Goal: Task Accomplishment & Management: Manage account settings

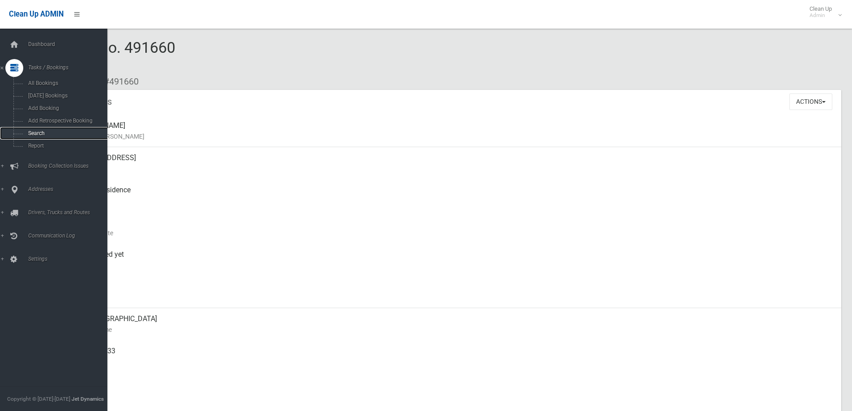
click at [55, 134] on span "Search" at bounding box center [65, 133] width 81 height 6
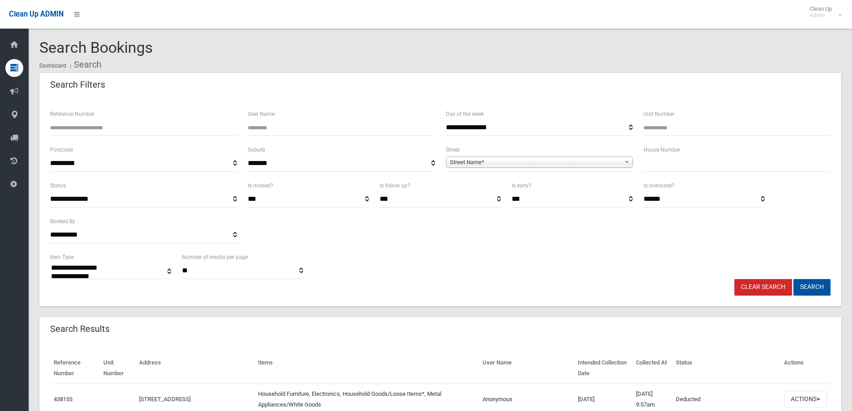
select select
click at [689, 166] on input "text" at bounding box center [736, 163] width 187 height 17
type input "**"
click at [625, 159] on b at bounding box center [628, 162] width 8 height 10
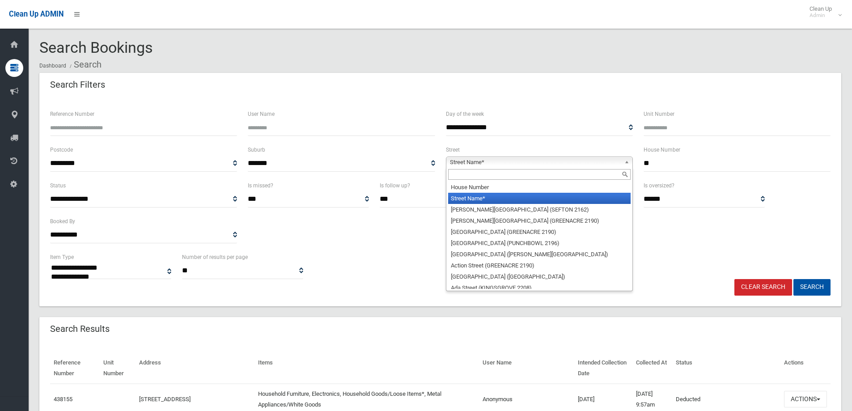
click at [601, 175] on input "text" at bounding box center [539, 174] width 182 height 11
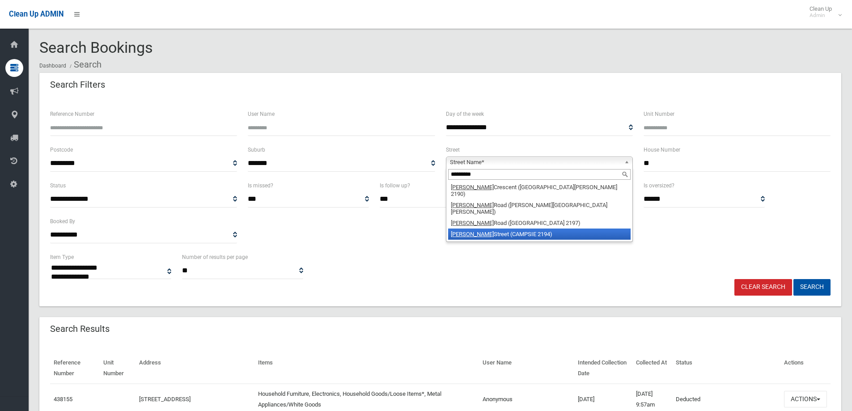
type input "*********"
click at [570, 228] on li "Robertson Street (CAMPSIE 2194)" at bounding box center [539, 233] width 182 height 11
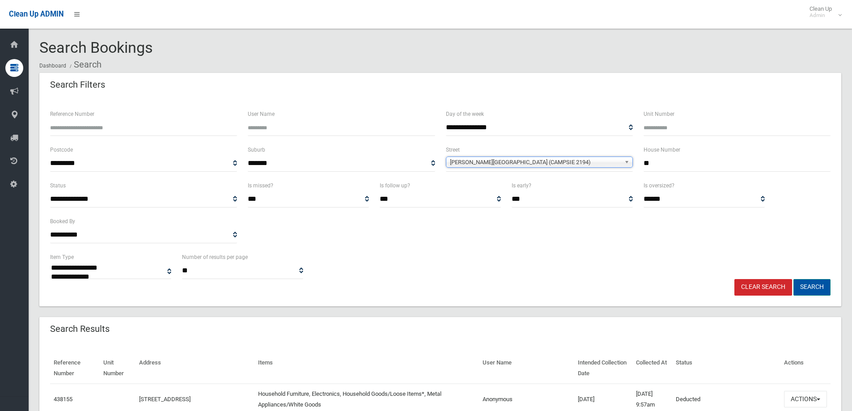
click at [810, 287] on button "Search" at bounding box center [811, 287] width 37 height 17
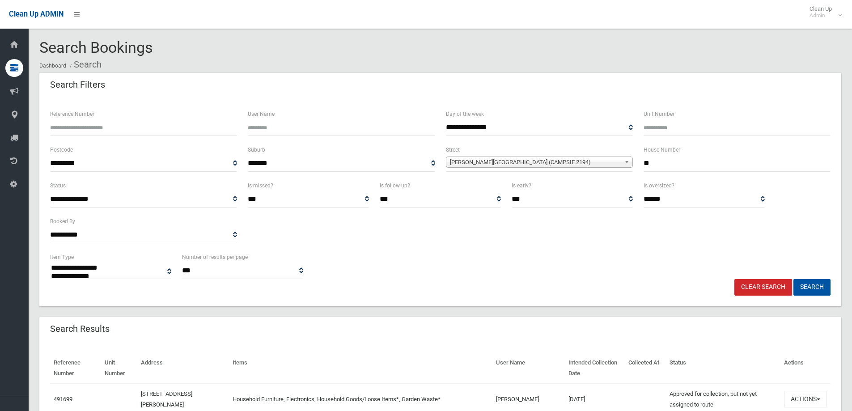
select select
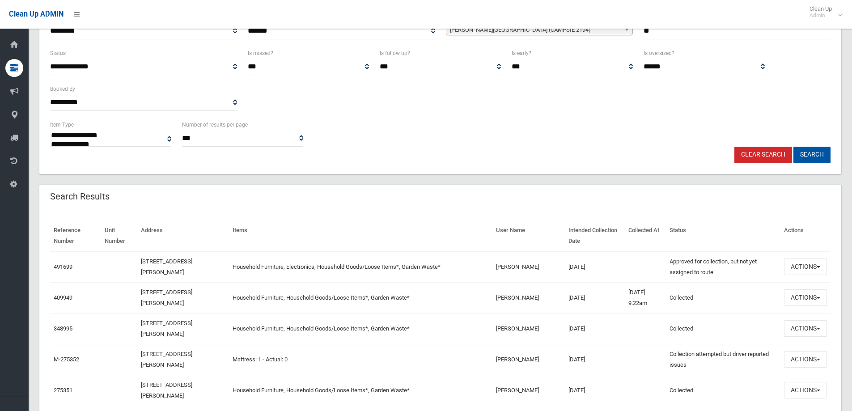
scroll to position [152, 0]
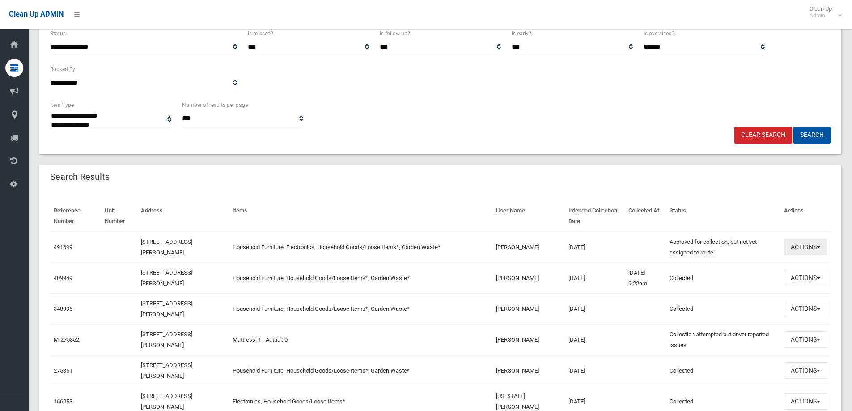
click at [818, 247] on span "button" at bounding box center [818, 247] width 4 height 2
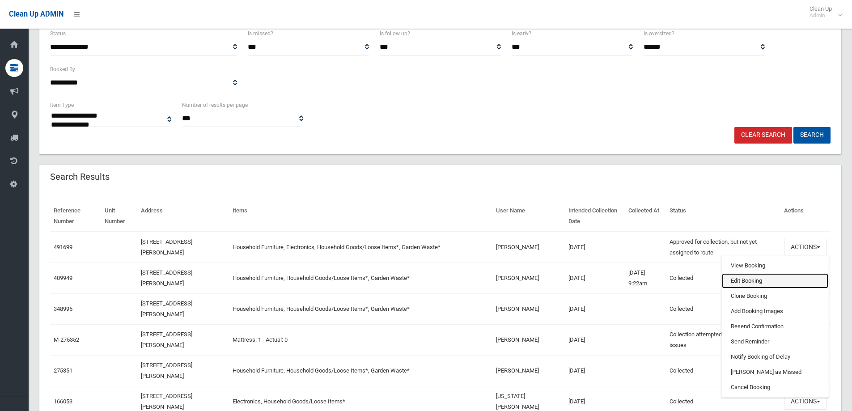
click at [759, 279] on link "Edit Booking" at bounding box center [775, 280] width 106 height 15
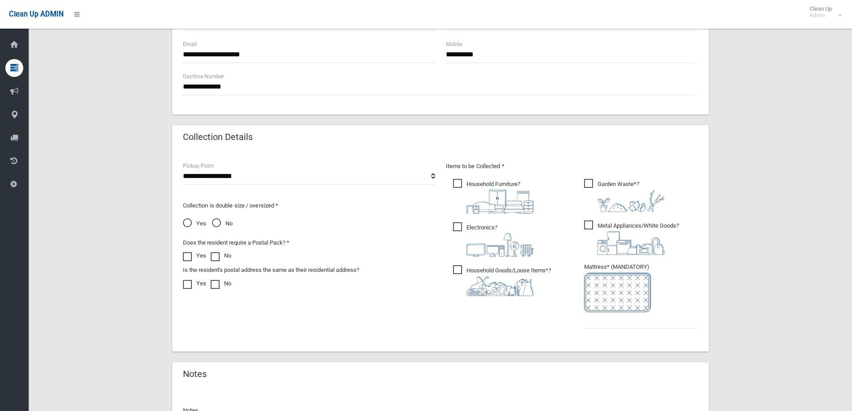
scroll to position [358, 0]
click at [594, 223] on span "Metal Appliances/White Goods ?" at bounding box center [631, 237] width 95 height 34
click at [636, 324] on input "text" at bounding box center [641, 320] width 114 height 17
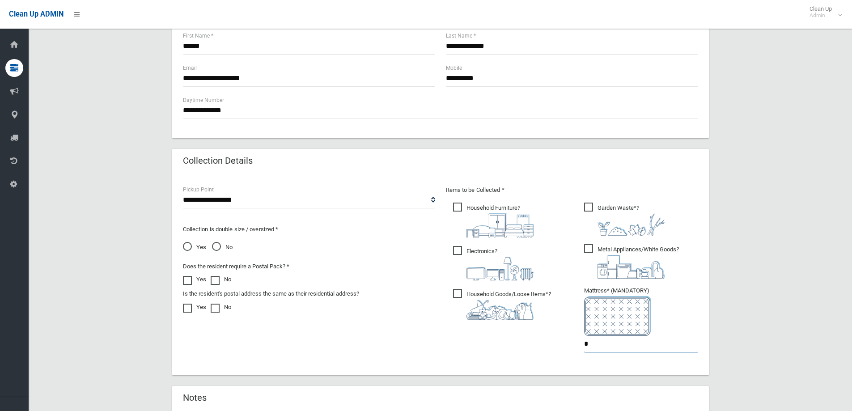
scroll to position [469, 0]
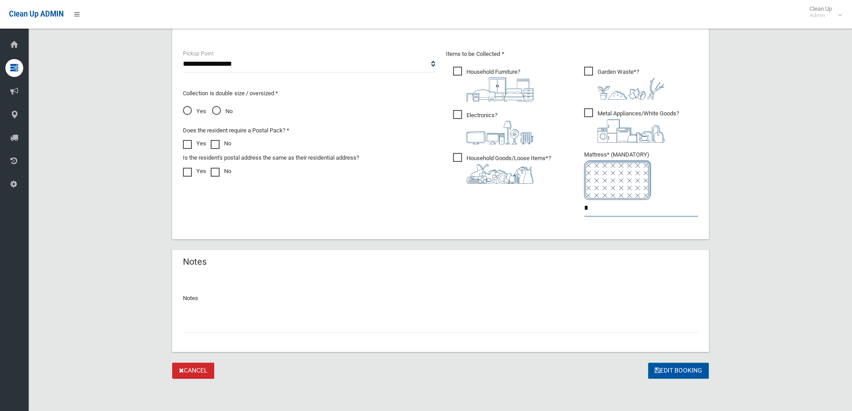
type input "*"
click at [676, 368] on button "Edit Booking" at bounding box center [678, 371] width 61 height 17
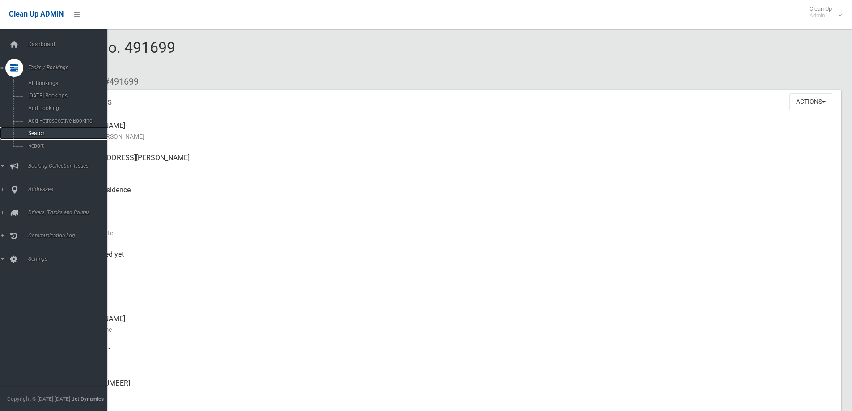
click at [38, 135] on span "Search" at bounding box center [65, 133] width 81 height 6
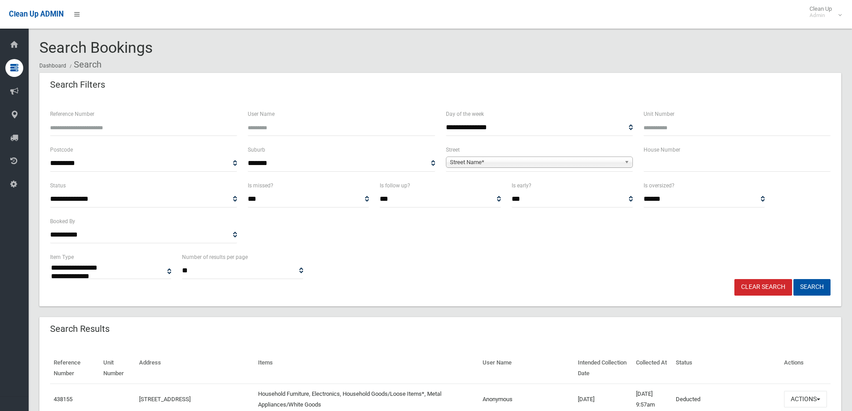
select select
